Goal: Transaction & Acquisition: Purchase product/service

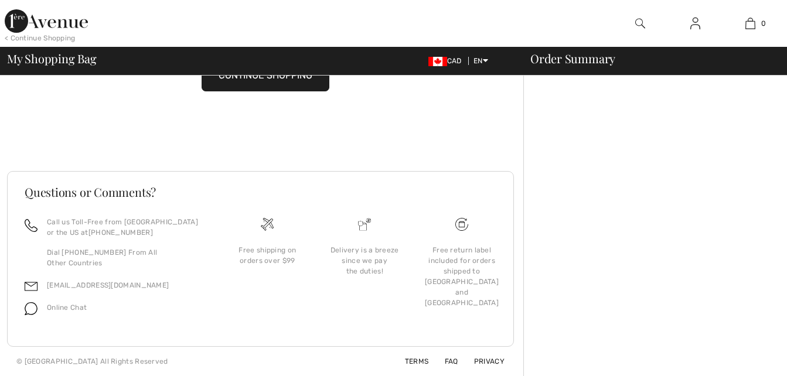
checkbox input "true"
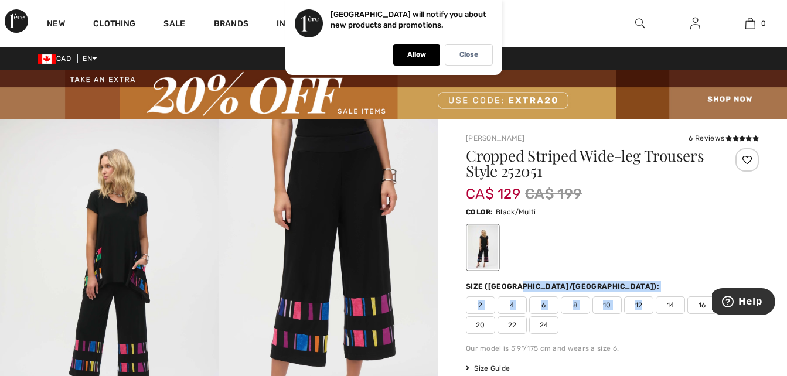
checkbox input "true"
drag, startPoint x: 0, startPoint y: 0, endPoint x: 639, endPoint y: 323, distance: 716.2
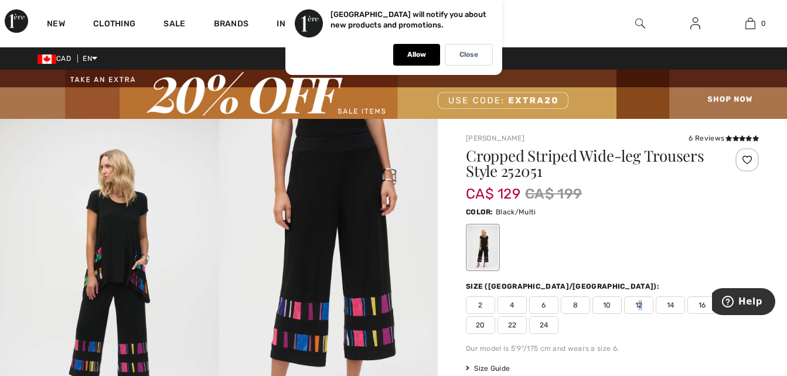
click at [639, 323] on div "2 4 6 8 10 12 14 16 18 20 22 24" at bounding box center [612, 314] width 293 height 37
click at [411, 52] on p "Allow" at bounding box center [416, 54] width 19 height 9
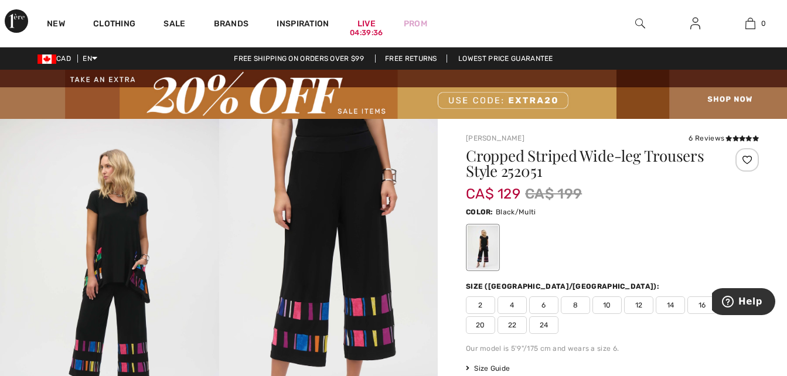
click at [639, 302] on span "12" at bounding box center [638, 305] width 29 height 18
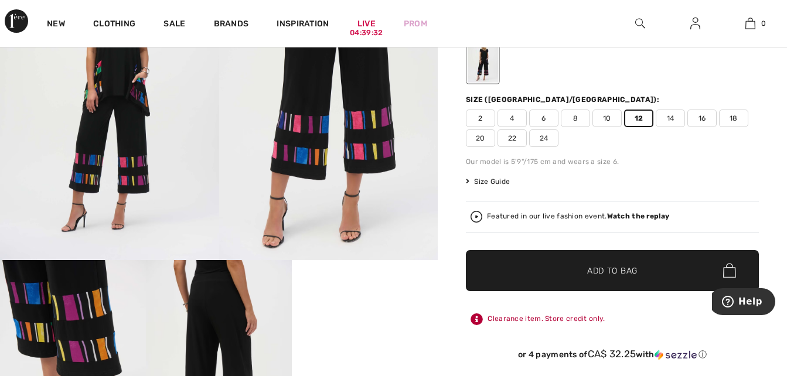
scroll to position [226, 0]
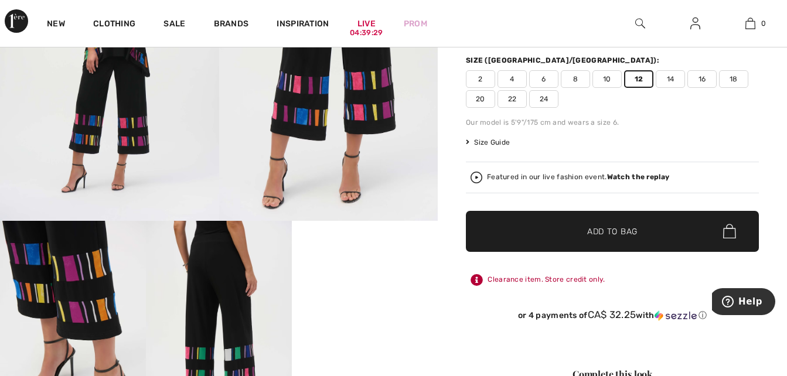
click at [631, 230] on span "Add to Bag" at bounding box center [612, 231] width 50 height 12
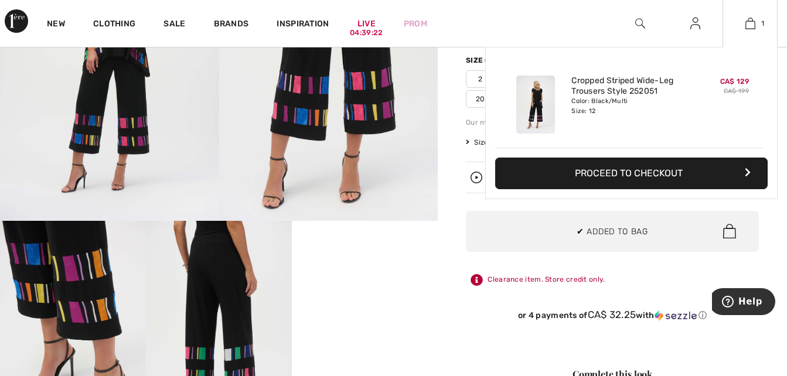
scroll to position [0, 0]
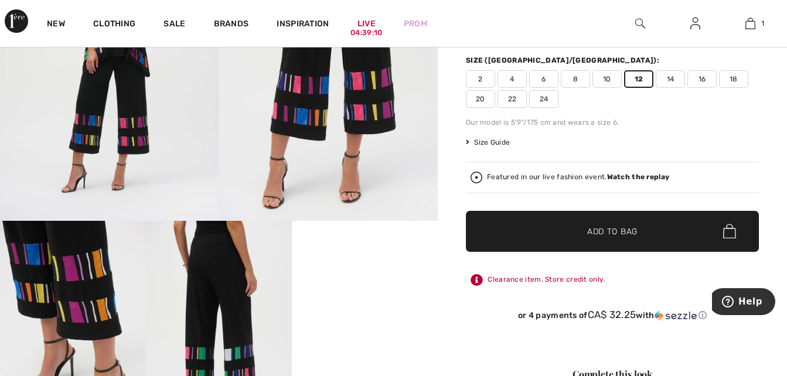
click at [563, 32] on div "New Clothing Sale Brands Inspiration Live 04:39:04 Prom 1 Added to Bag Joseph R…" at bounding box center [393, 23] width 787 height 47
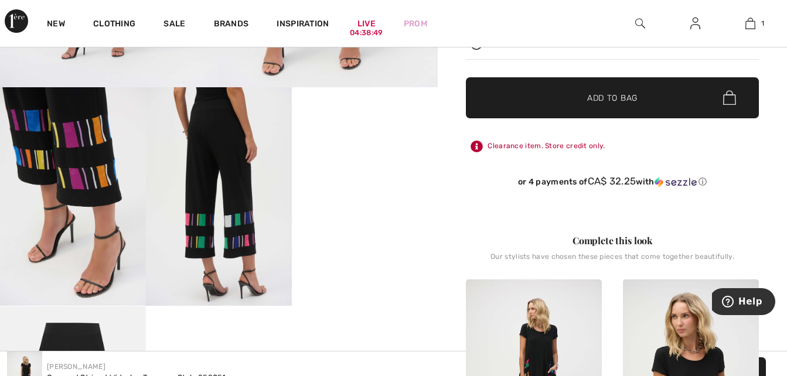
scroll to position [276, 0]
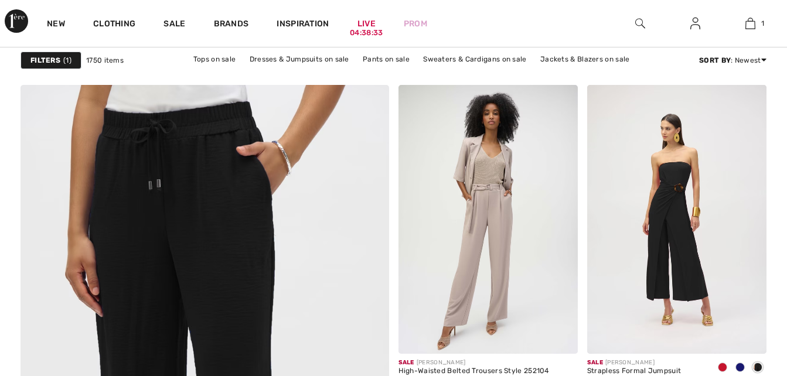
checkbox input "true"
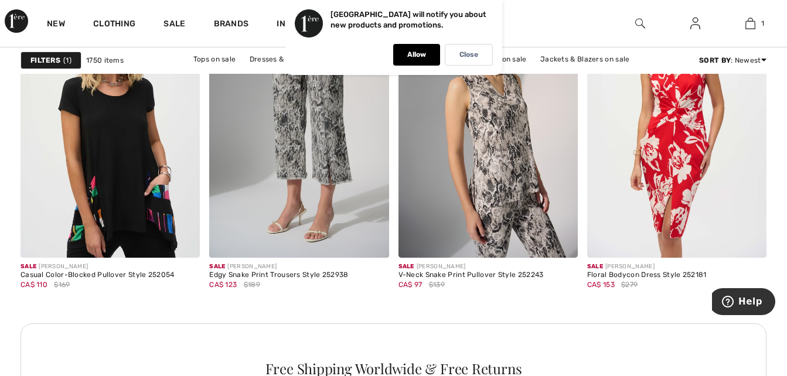
scroll to position [3966, 0]
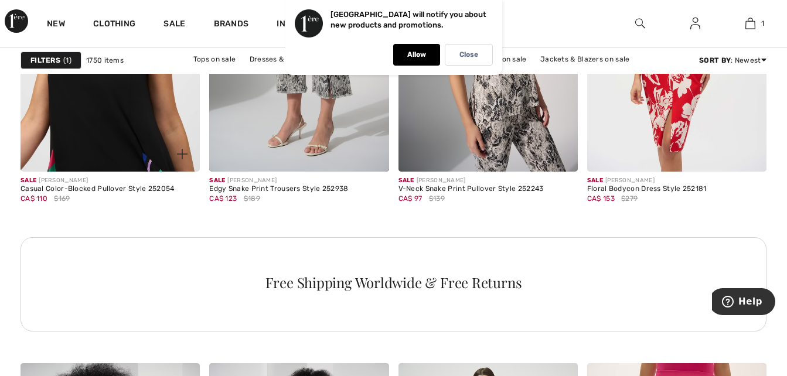
click at [159, 103] on img at bounding box center [110, 37] width 179 height 269
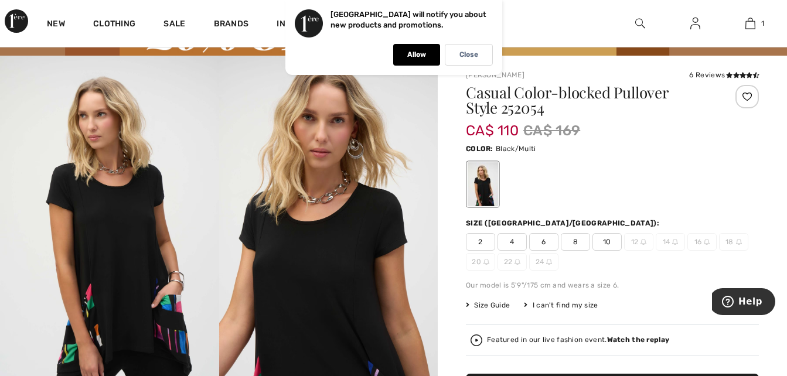
scroll to position [1, 0]
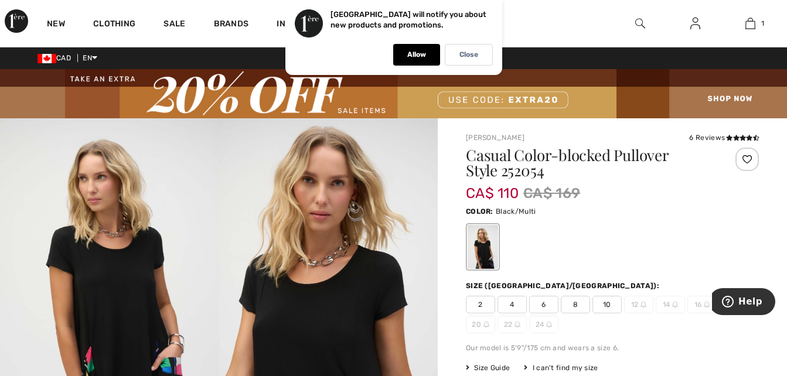
click at [606, 303] on span "10" at bounding box center [606, 305] width 29 height 18
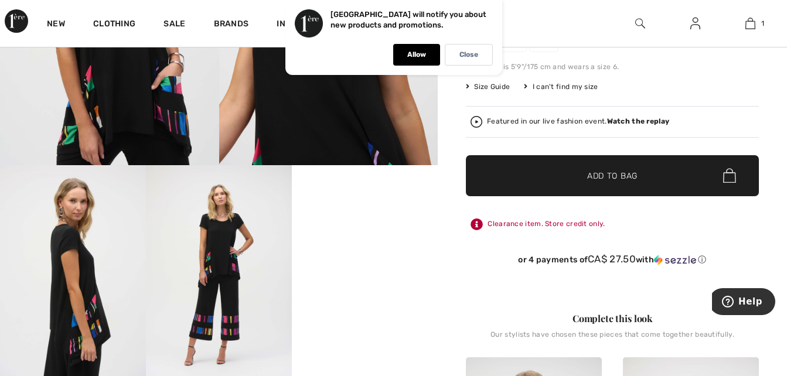
scroll to position [320, 0]
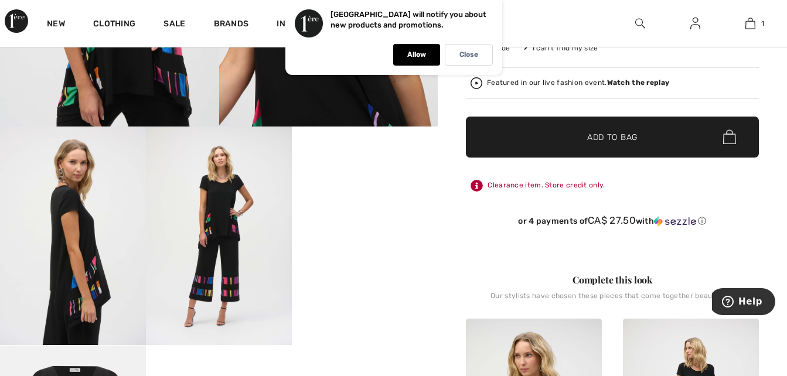
click at [654, 135] on span "✔ Added to Bag Add to Bag" at bounding box center [612, 137] width 293 height 41
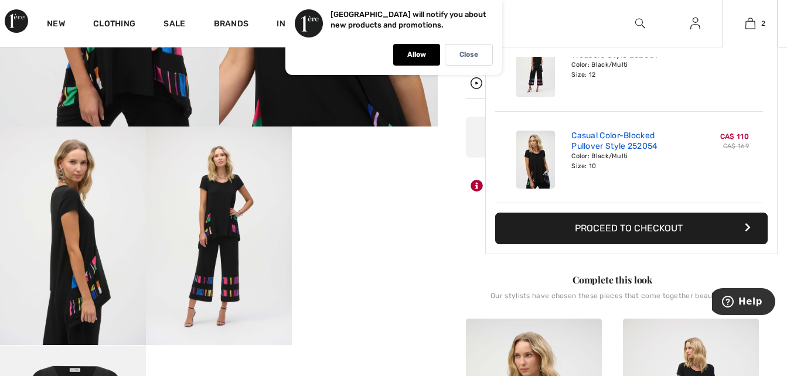
scroll to position [0, 0]
drag, startPoint x: 640, startPoint y: 171, endPoint x: 645, endPoint y: 155, distance: 16.5
click at [645, 155] on div "Casual Color-Blocked Pullover Style 252054 Color: Black/Multi Size: 10" at bounding box center [628, 159] width 125 height 67
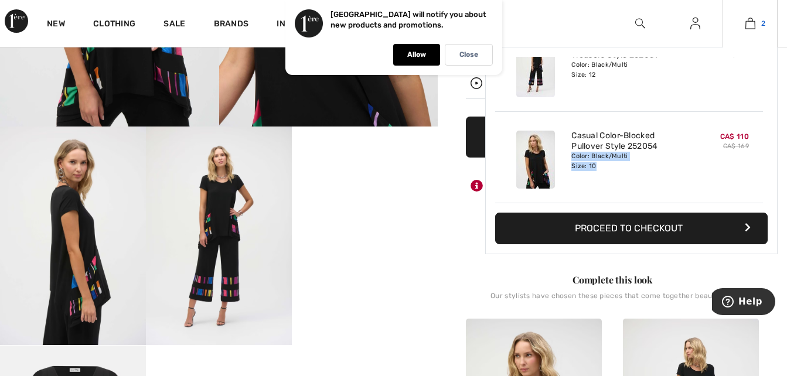
drag, startPoint x: 645, startPoint y: 155, endPoint x: 751, endPoint y: 21, distance: 171.4
click at [751, 21] on img at bounding box center [750, 23] width 10 height 14
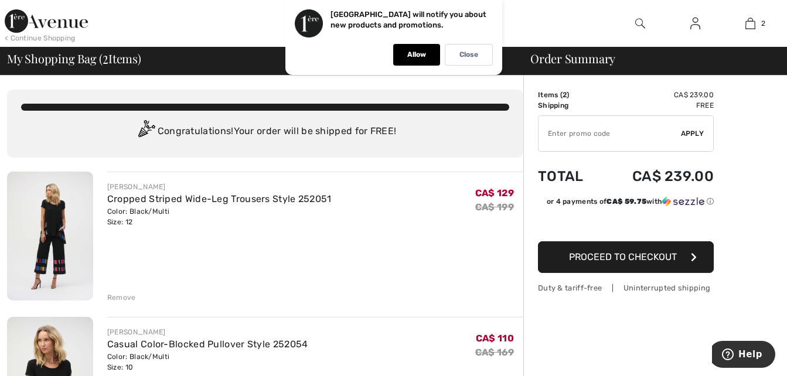
type input "EXTRA20"
type input "NEW15"
type input "EXTRA20"
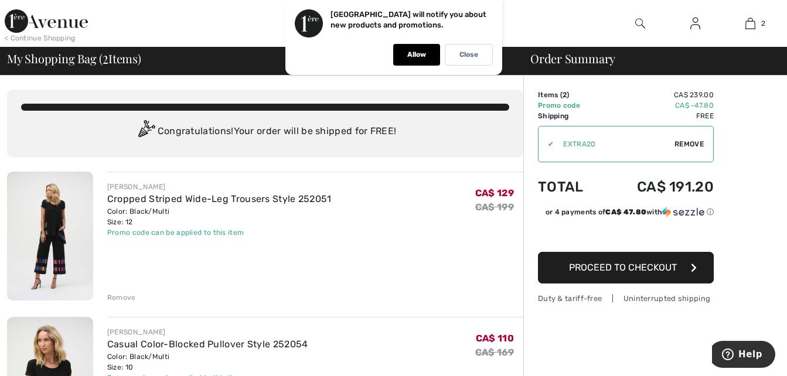
scroll to position [18, 0]
